Goal: Task Accomplishment & Management: Complete application form

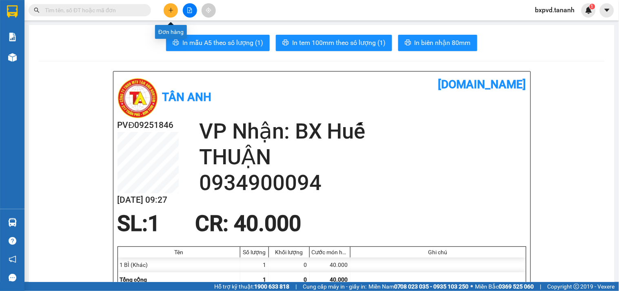
click at [166, 11] on button at bounding box center [171, 10] width 14 height 14
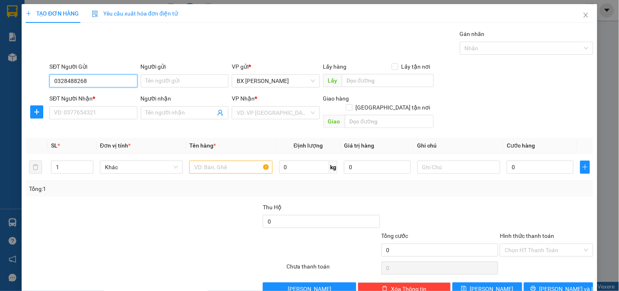
type input "0328488268"
click at [105, 105] on div "SĐT Người Nhận *" at bounding box center [93, 100] width 88 height 12
click at [111, 118] on input "SĐT Người Nhận *" at bounding box center [93, 112] width 88 height 13
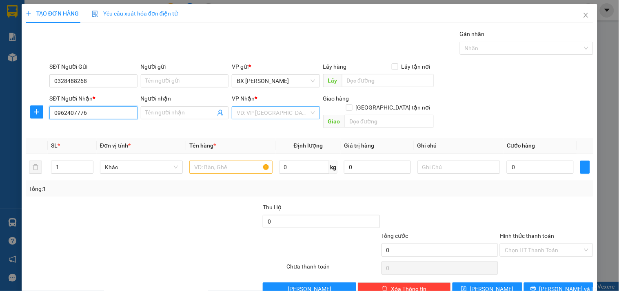
type input "0962407776"
click at [263, 116] on input "search" at bounding box center [273, 113] width 72 height 12
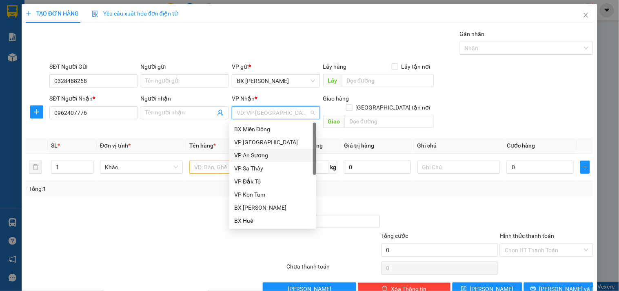
scroll to position [84, 0]
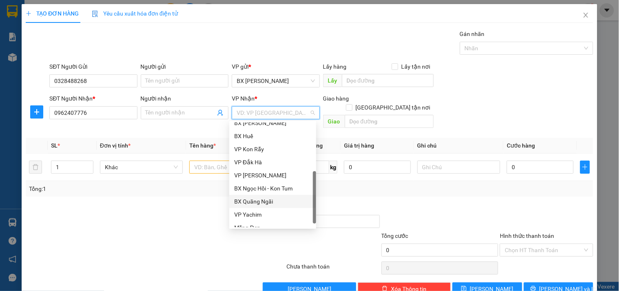
click at [273, 200] on div "BX Quãng Ngãi" at bounding box center [272, 201] width 77 height 9
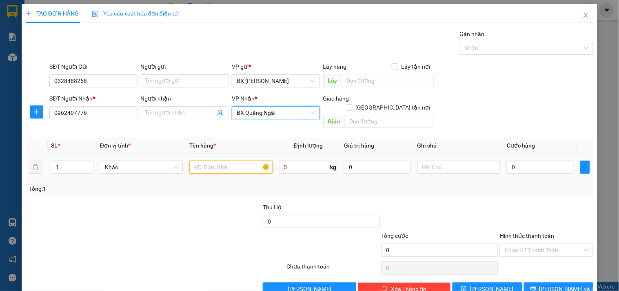
click at [209, 161] on input "text" at bounding box center [230, 166] width 83 height 13
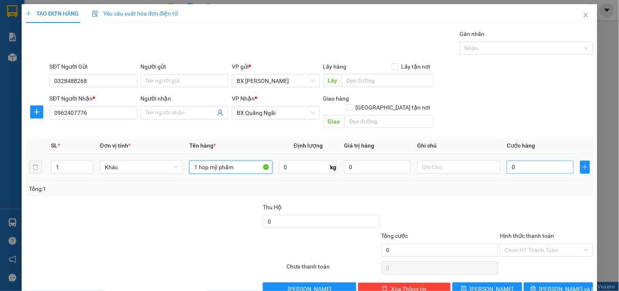
type input "1 hop mỹ phẩm"
click at [536, 160] on input "0" at bounding box center [540, 166] width 67 height 13
type input "3"
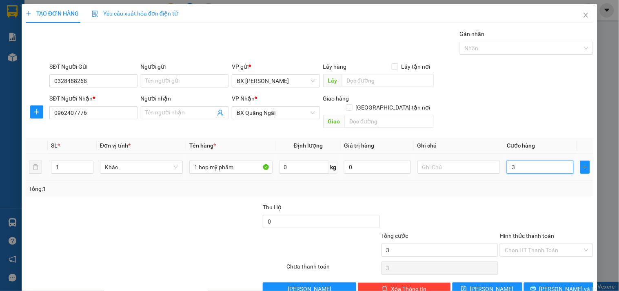
type input "30"
type input "30.000"
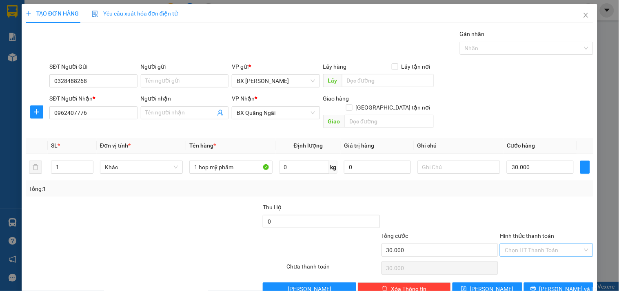
click at [525, 244] on input "Hình thức thanh toán" at bounding box center [544, 250] width 78 height 12
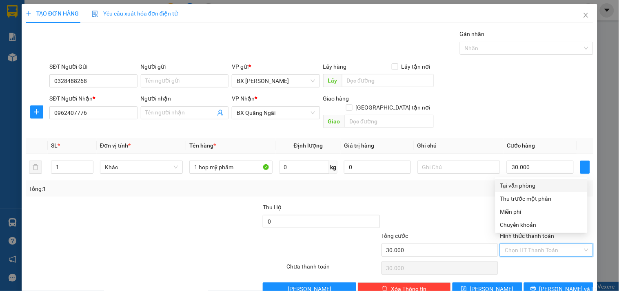
click at [509, 182] on div "Tại văn phòng" at bounding box center [541, 185] width 82 height 9
type input "0"
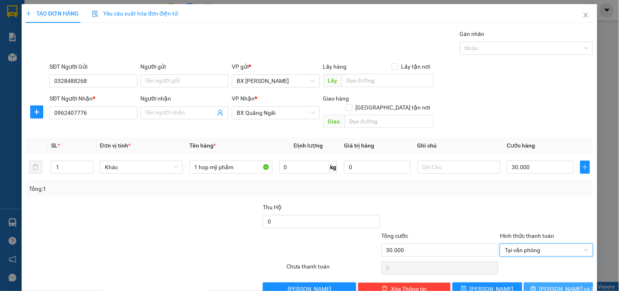
click at [549, 284] on span "[PERSON_NAME] và In" at bounding box center [568, 288] width 57 height 9
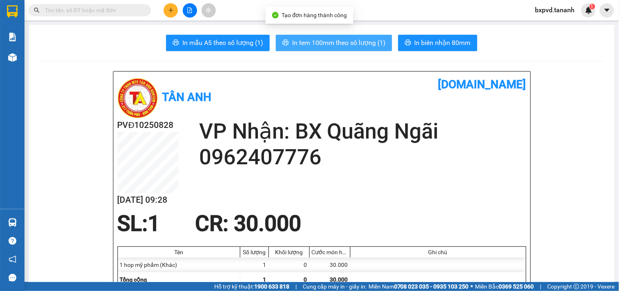
click at [378, 47] on span "In tem 100mm theo số lượng (1)" at bounding box center [338, 43] width 93 height 10
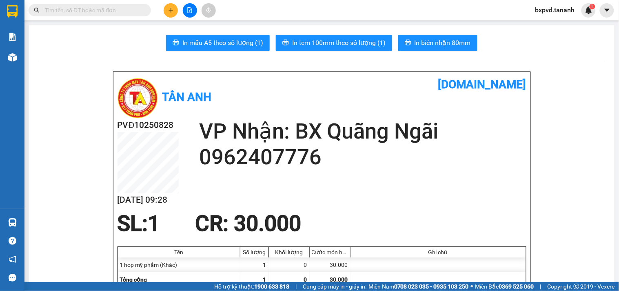
click at [83, 4] on span at bounding box center [90, 10] width 122 height 12
click at [83, 7] on input "text" at bounding box center [93, 10] width 96 height 9
click at [85, 6] on input "text" at bounding box center [93, 10] width 96 height 9
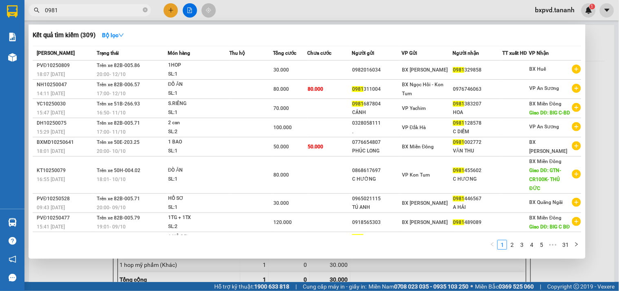
click at [85, 6] on input "0981" at bounding box center [93, 10] width 96 height 9
click at [70, 9] on input "0981" at bounding box center [93, 10] width 96 height 9
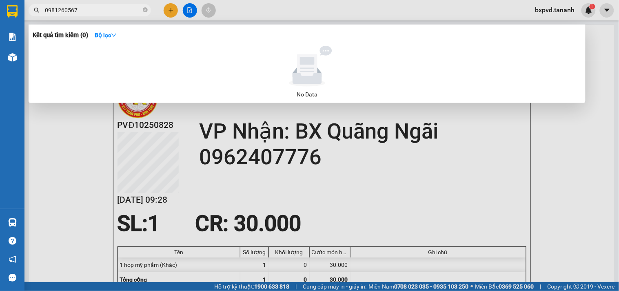
drag, startPoint x: 80, startPoint y: 9, endPoint x: 0, endPoint y: 9, distance: 80.0
click at [0, 9] on section "Kết quả tìm kiếm ( 0 ) Bộ lọc No Data 0981260567 bxpvd.tananh 1 Báo cáo Báo cáo…" at bounding box center [309, 145] width 619 height 291
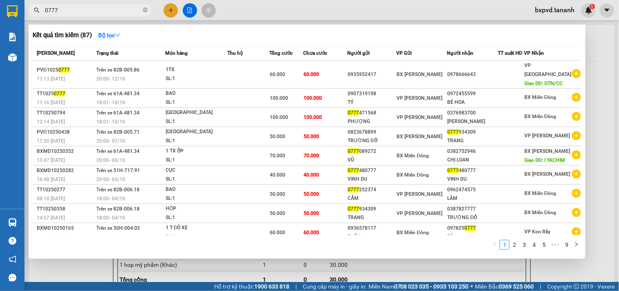
drag, startPoint x: 59, startPoint y: 13, endPoint x: 32, endPoint y: 18, distance: 27.8
click at [32, 18] on div "Kết quả tìm kiếm ( 87 ) Bộ lọc Mã ĐH Trạng thái Món hàng Thu hộ Tổng cước Chưa …" at bounding box center [79, 10] width 159 height 14
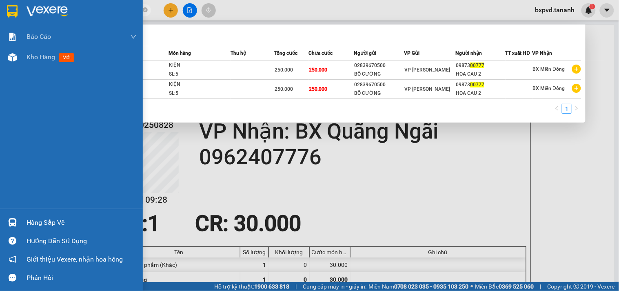
drag, startPoint x: 70, startPoint y: 11, endPoint x: 2, endPoint y: 16, distance: 67.9
click at [2, 16] on section "Kết quả tìm kiếm ( 2 ) Bộ lọc Mã ĐH Trạng thái Món hàng Thu hộ Tổng cước Chưa c…" at bounding box center [309, 145] width 619 height 291
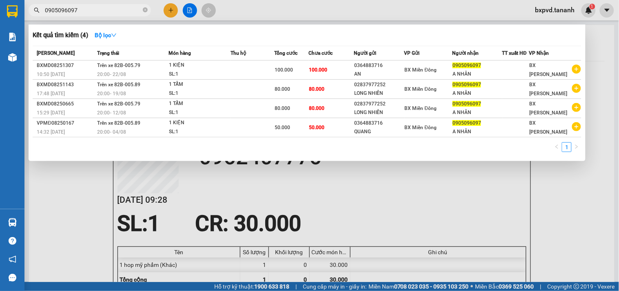
drag, startPoint x: 102, startPoint y: 9, endPoint x: 0, endPoint y: 24, distance: 103.7
click at [0, 17] on section "Kết quả tìm kiếm ( 4 ) Bộ lọc Mã ĐH Trạng thái Món hàng Thu hộ Tổng cước Chưa c…" at bounding box center [309, 145] width 619 height 291
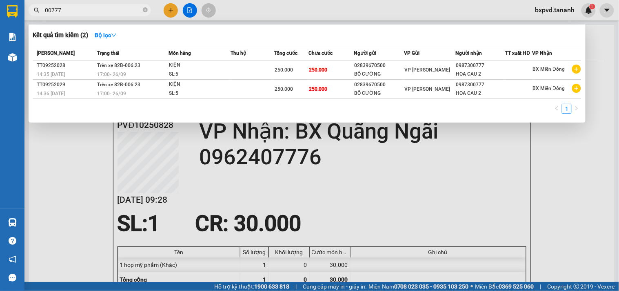
scroll to position [0, 1422]
type input "00777"
click at [169, 7] on div at bounding box center [309, 145] width 619 height 291
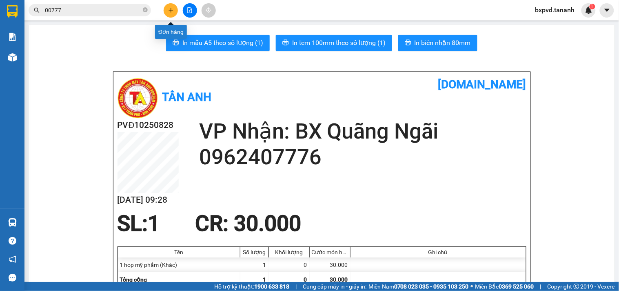
click at [169, 7] on icon "plus" at bounding box center [171, 10] width 6 height 6
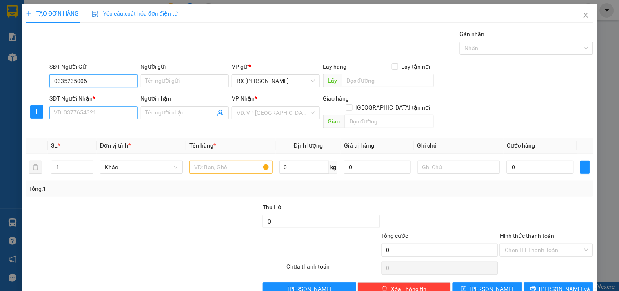
type input "0335235006"
click at [65, 110] on input "SĐT Người Nhận *" at bounding box center [93, 112] width 88 height 13
type input "0982697585"
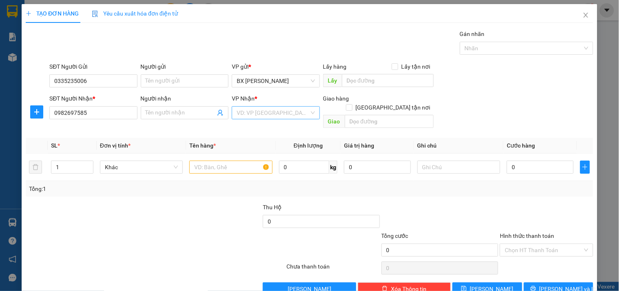
click at [262, 117] on input "search" at bounding box center [273, 113] width 72 height 12
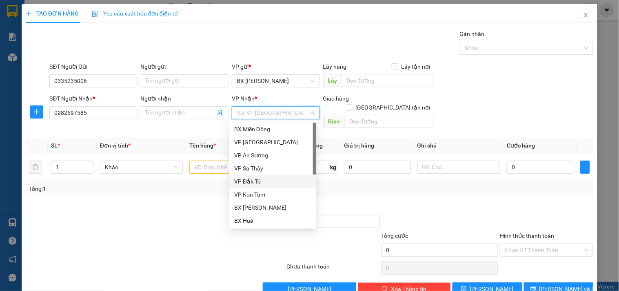
scroll to position [84, 0]
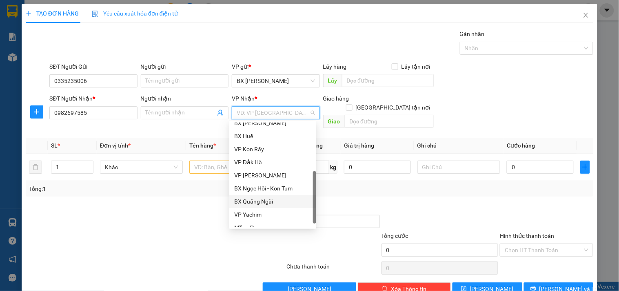
click at [282, 203] on div "BX Quãng Ngãi" at bounding box center [272, 201] width 77 height 9
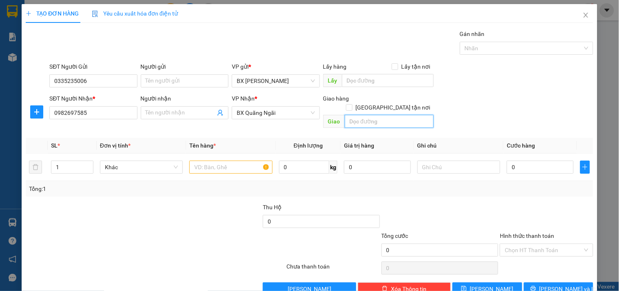
click at [372, 118] on input "text" at bounding box center [389, 121] width 89 height 13
type input "BƯU ĐIỆN MỘ ĐỨC"
click at [248, 160] on input "text" at bounding box center [230, 166] width 83 height 13
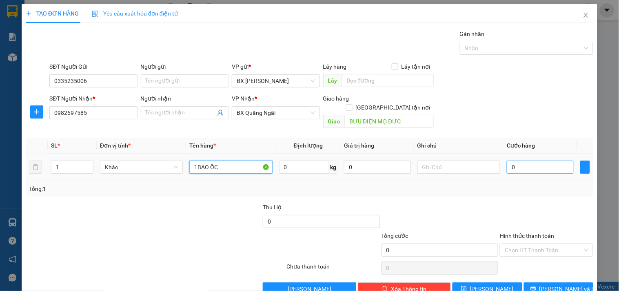
type input "1BAO ỐC"
click at [540, 163] on input "0" at bounding box center [540, 166] width 67 height 13
type input "1"
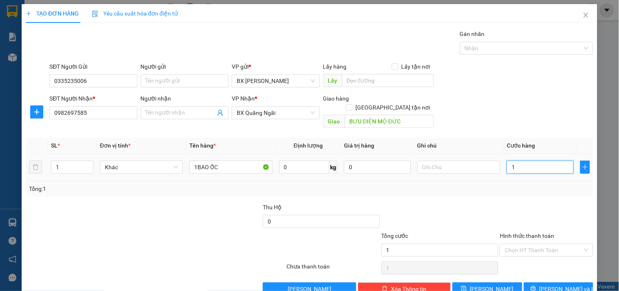
type input "10"
type input "100"
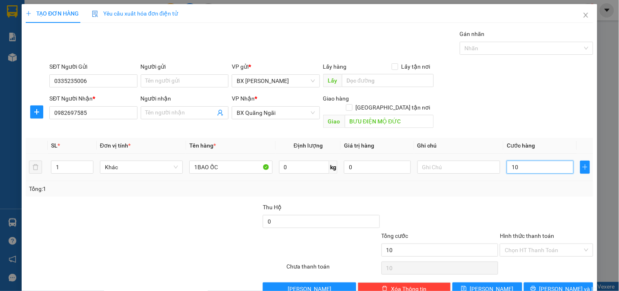
type input "100"
type input "100.000"
click at [549, 284] on span "[PERSON_NAME] và In" at bounding box center [568, 288] width 57 height 9
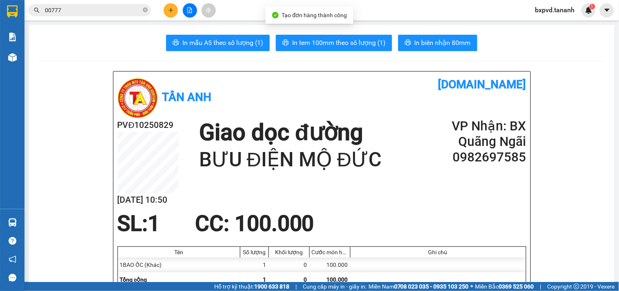
click at [431, 43] on span "In biên nhận 80mm" at bounding box center [443, 43] width 56 height 10
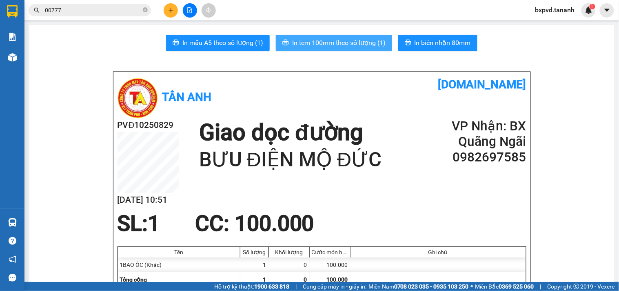
click at [361, 40] on span "In tem 100mm theo số lượng (1)" at bounding box center [338, 43] width 93 height 10
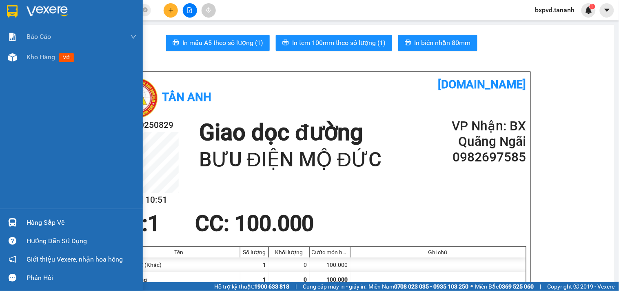
click at [27, 13] on img at bounding box center [47, 11] width 41 height 12
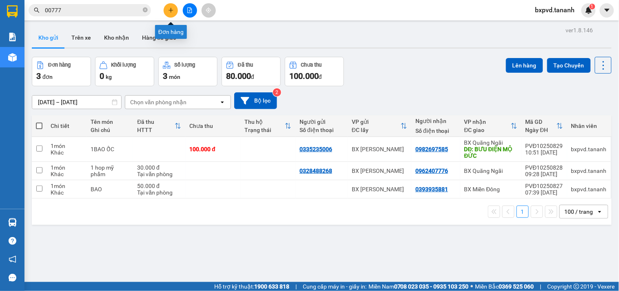
click at [177, 13] on button at bounding box center [171, 10] width 14 height 14
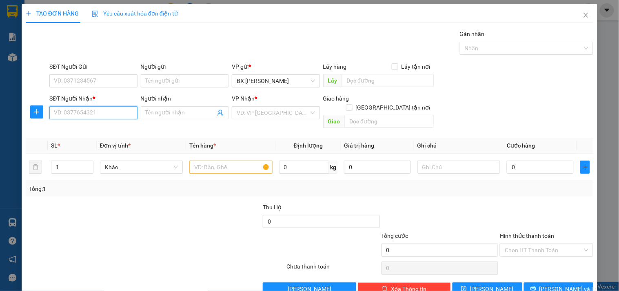
click at [80, 110] on input "SĐT Người Nhận *" at bounding box center [93, 112] width 88 height 13
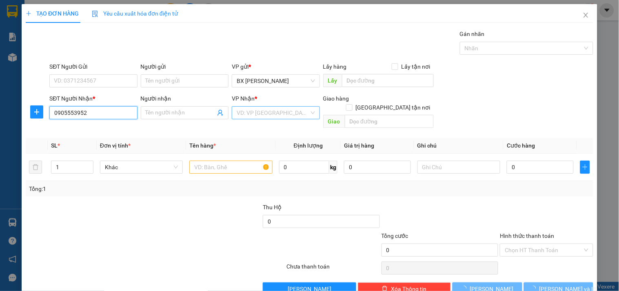
type input "0905553952"
click at [270, 111] on input "search" at bounding box center [273, 113] width 72 height 12
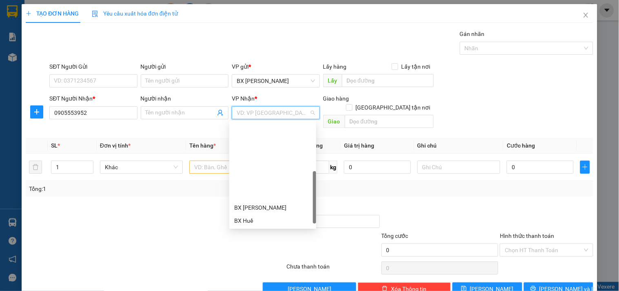
scroll to position [84, 0]
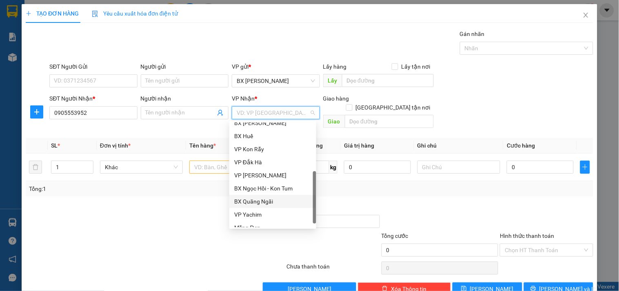
click at [256, 200] on div "BX Quãng Ngãi" at bounding box center [272, 201] width 77 height 9
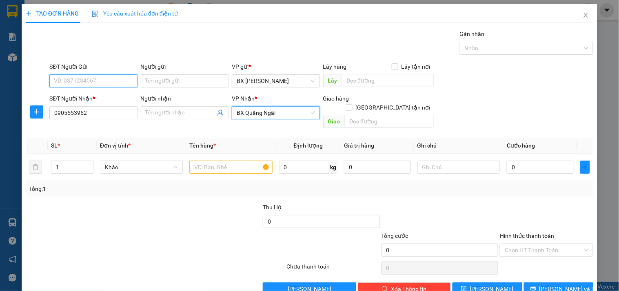
click at [82, 76] on input "SĐT Người Gửi" at bounding box center [93, 80] width 88 height 13
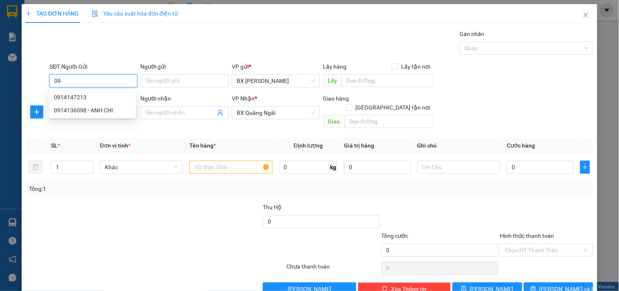
type input "0"
type input "0913419333"
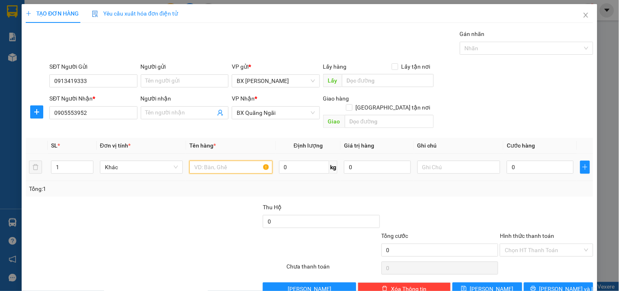
click at [242, 160] on input "text" at bounding box center [230, 166] width 83 height 13
type input "HO SO"
click at [535, 162] on input "0" at bounding box center [540, 166] width 67 height 13
type input "3"
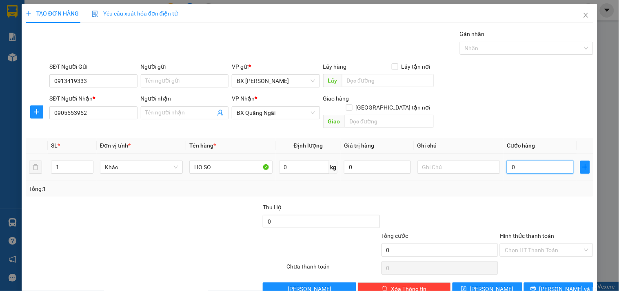
type input "3"
type input "30"
type input "30.000"
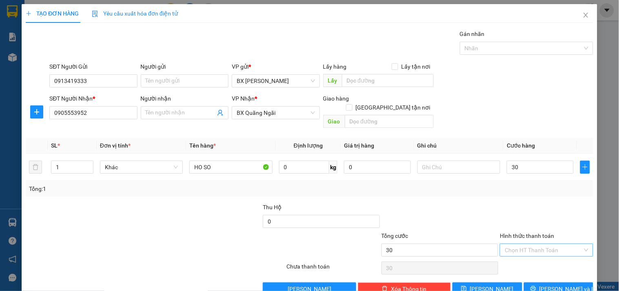
type input "30.000"
click at [535, 244] on input "Hình thức thanh toán" at bounding box center [544, 250] width 78 height 12
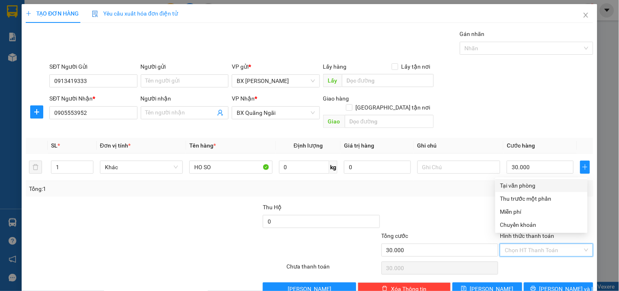
click at [508, 180] on div "Tại văn phòng" at bounding box center [542, 185] width 92 height 13
type input "0"
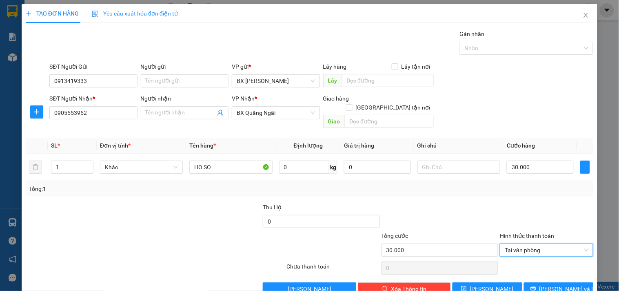
click at [556, 287] on div "TẠO ĐƠN HÀNG Yêu cầu xuất hóa đơn điện tử Transit Pickup Surcharge Ids Transit …" at bounding box center [310, 152] width 576 height 297
click at [557, 284] on span "[PERSON_NAME] và In" at bounding box center [568, 288] width 57 height 9
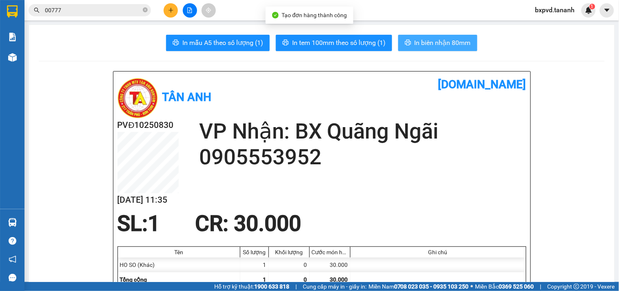
click at [438, 47] on span "In biên nhận 80mm" at bounding box center [443, 43] width 56 height 10
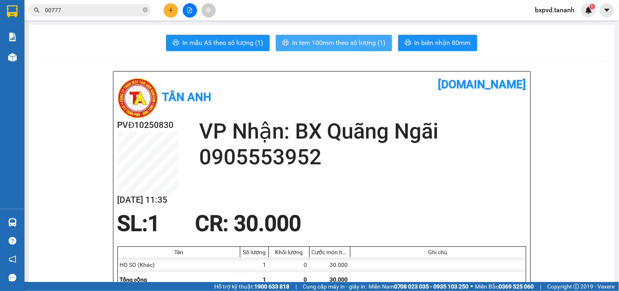
click at [315, 49] on button "In tem 100mm theo số lượng (1)" at bounding box center [334, 43] width 116 height 16
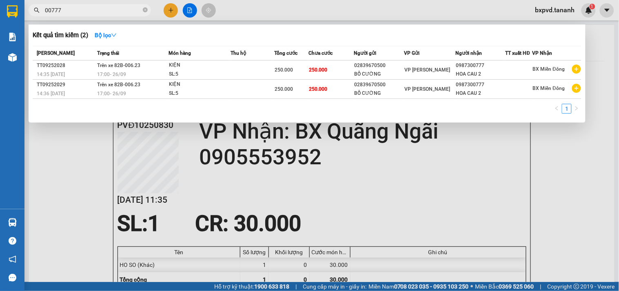
click at [120, 7] on input "00777" at bounding box center [93, 10] width 96 height 9
click at [42, 11] on span "00777" at bounding box center [90, 10] width 122 height 12
click at [131, 5] on span "00777" at bounding box center [90, 10] width 122 height 12
click at [98, 13] on input "00777" at bounding box center [93, 10] width 96 height 9
type input "00777"
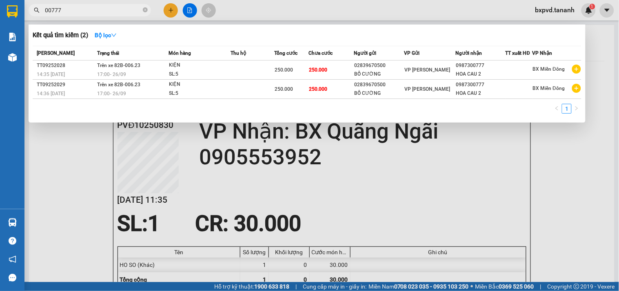
click at [173, 211] on div at bounding box center [309, 145] width 619 height 291
